Goal: Information Seeking & Learning: Learn about a topic

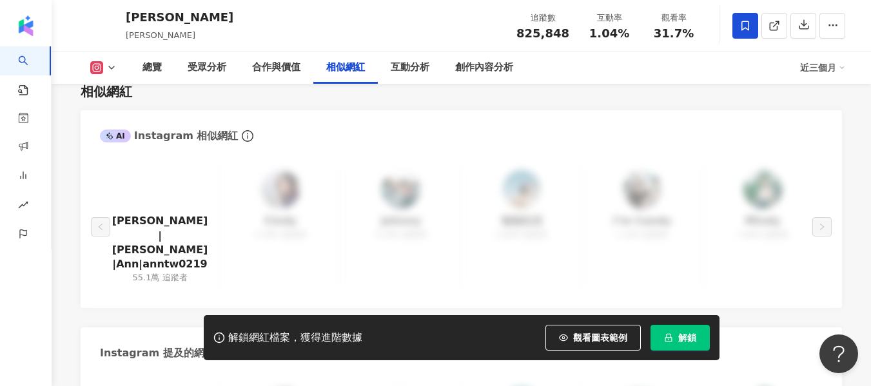
scroll to position [2127, 0]
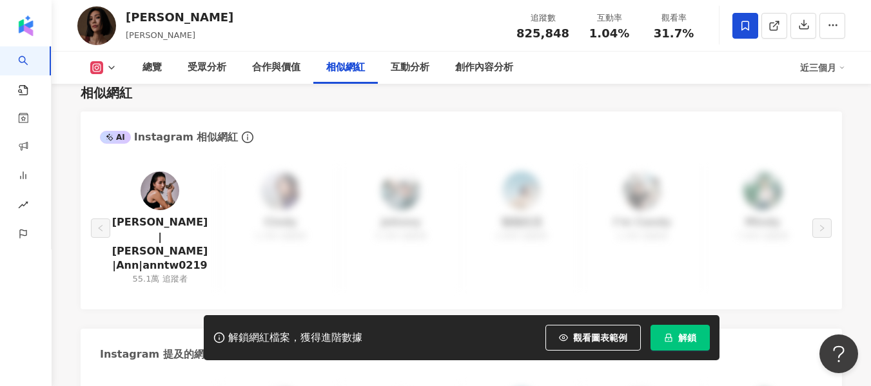
click at [152, 180] on img at bounding box center [160, 190] width 39 height 39
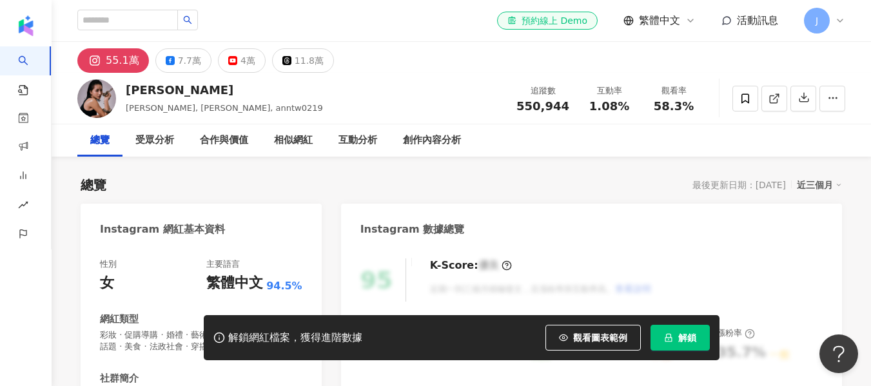
click at [678, 342] on span "解鎖" at bounding box center [687, 338] width 18 height 10
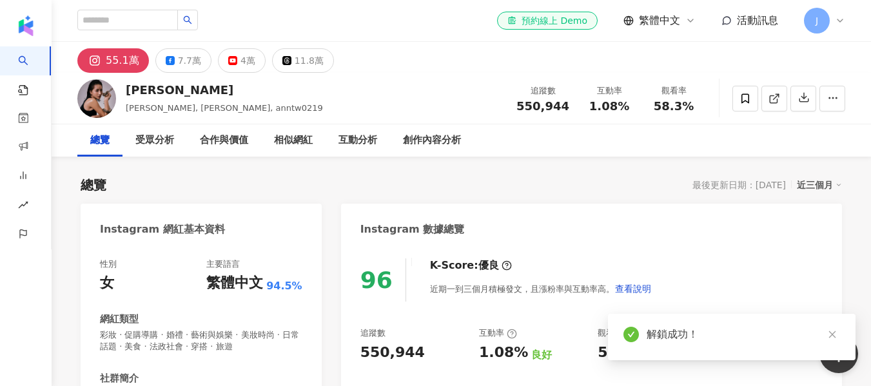
click at [834, 334] on icon "close" at bounding box center [832, 334] width 9 height 9
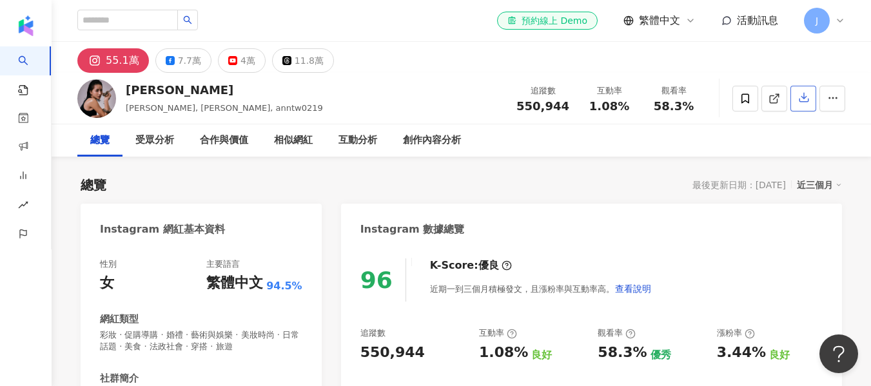
click at [805, 102] on icon "button" at bounding box center [804, 98] width 12 height 12
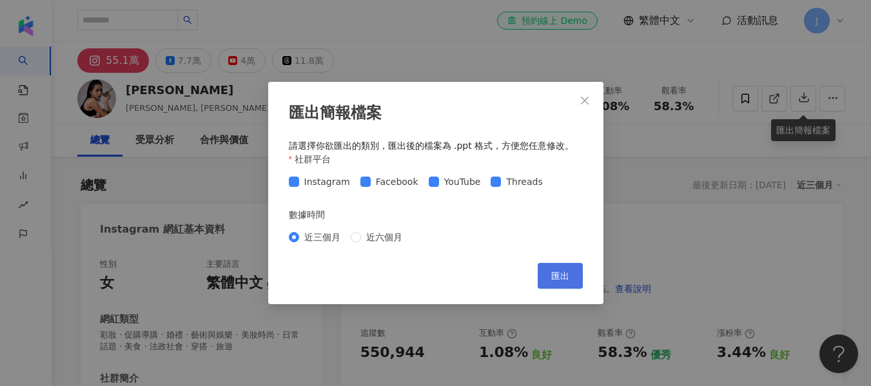
click at [552, 278] on span "匯出" at bounding box center [560, 276] width 18 height 10
click at [582, 102] on icon "close" at bounding box center [585, 100] width 8 height 8
